Goal: Navigation & Orientation: Find specific page/section

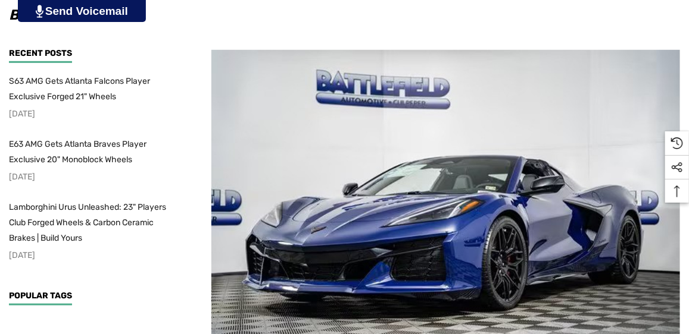
click at [648, 201] on img at bounding box center [445, 206] width 468 height 312
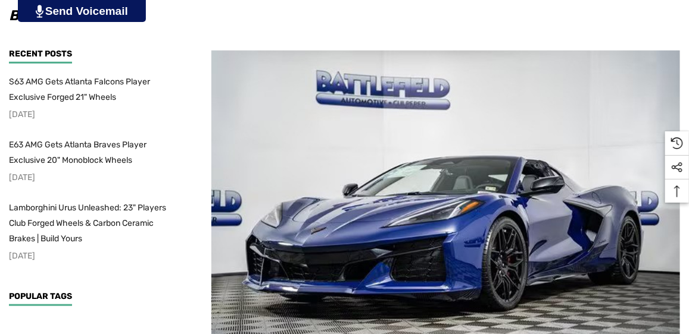
scroll to position [237, 0]
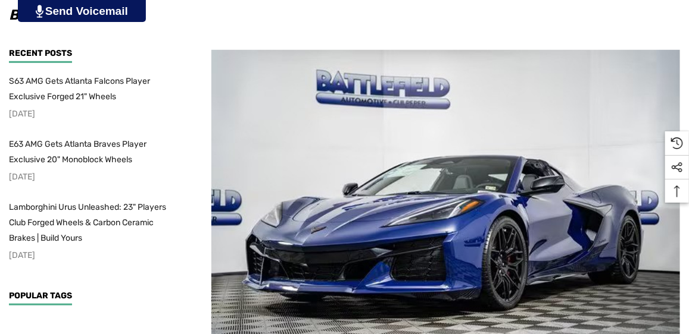
click at [418, 165] on img at bounding box center [445, 206] width 468 height 312
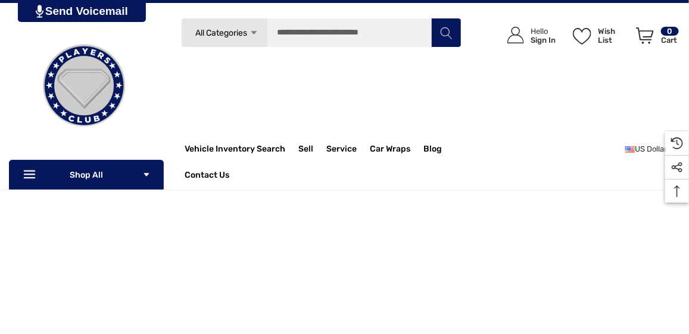
scroll to position [1249, 0]
click at [374, 148] on span "Car Wraps" at bounding box center [390, 150] width 40 height 13
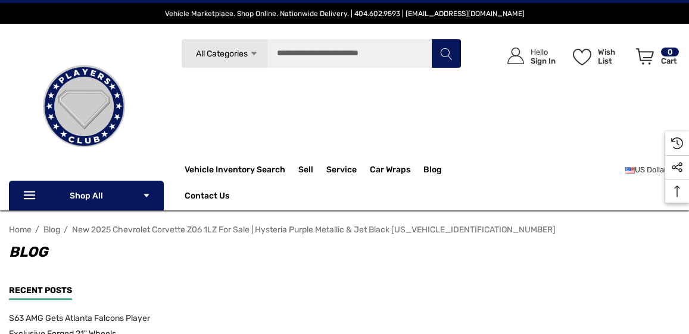
scroll to position [1249, 0]
